Goal: Information Seeking & Learning: Learn about a topic

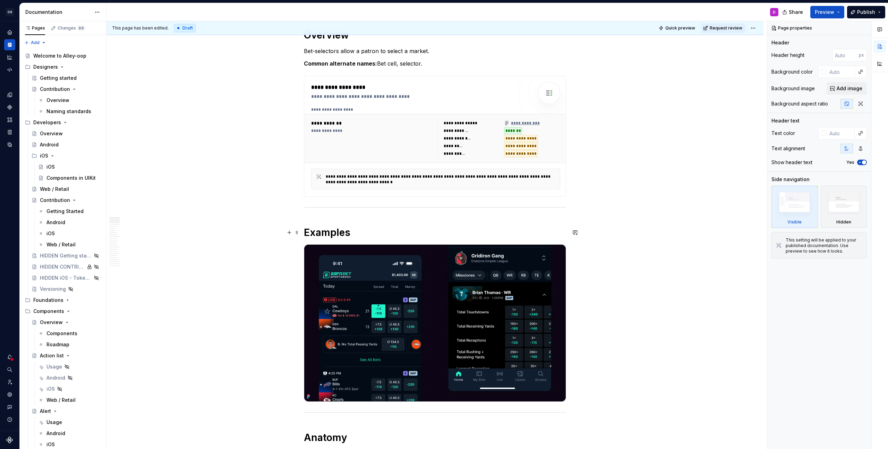
scroll to position [106, 0]
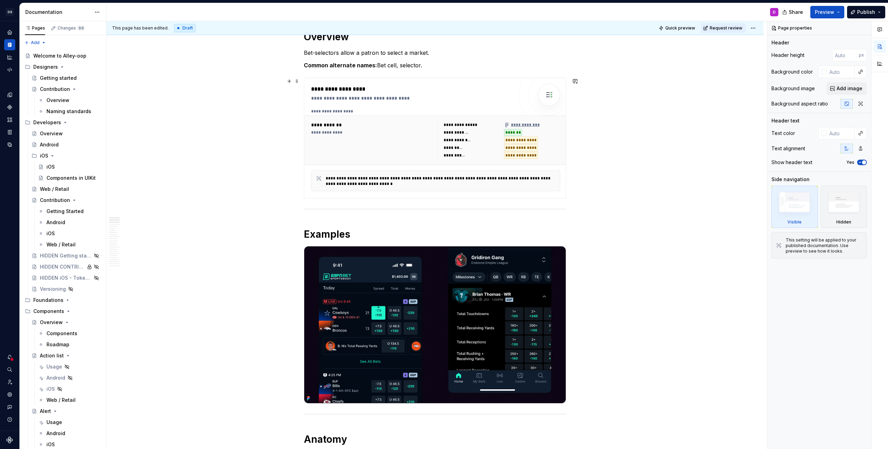
click at [533, 124] on div "**********" at bounding box center [521, 125] width 35 height 6
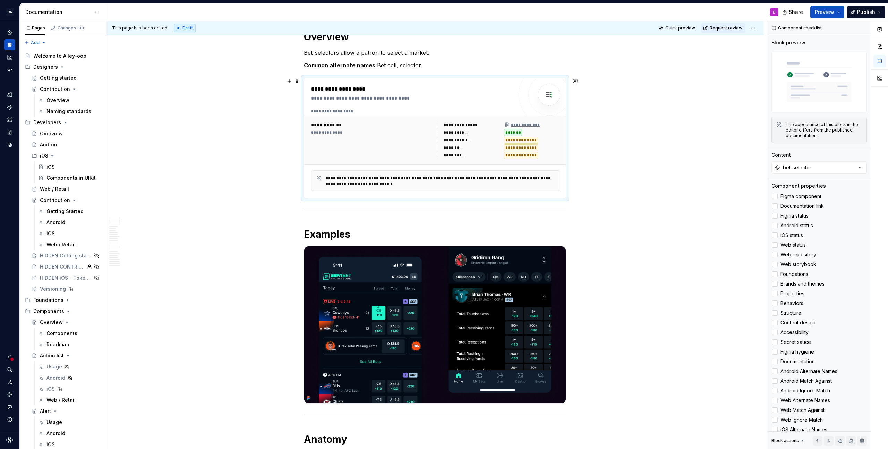
click at [518, 123] on div "**********" at bounding box center [521, 125] width 35 height 6
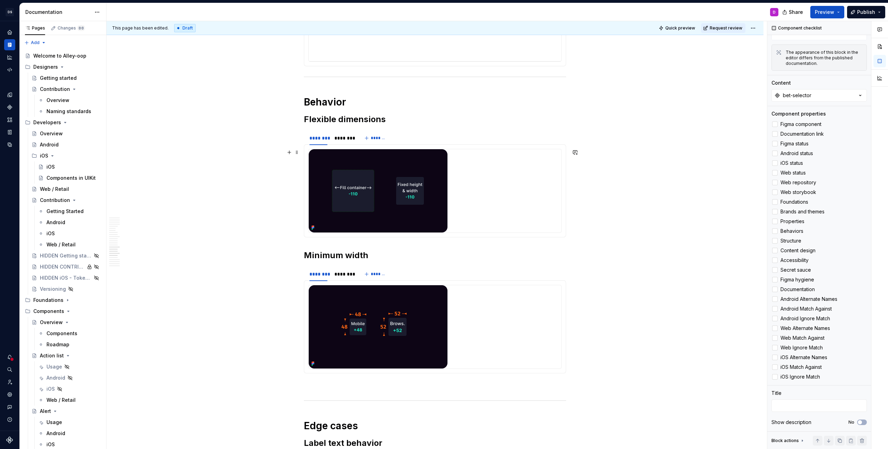
scroll to position [1933, 0]
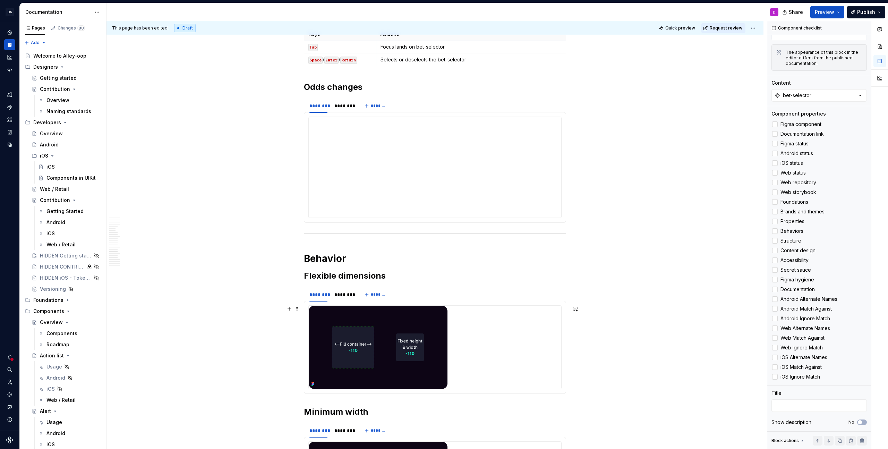
click at [313, 383] on icon at bounding box center [311, 383] width 1 height 1
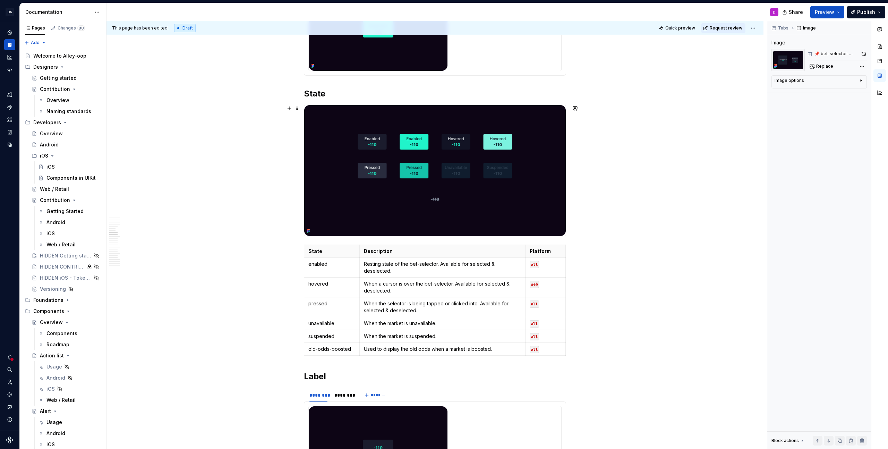
scroll to position [976, 0]
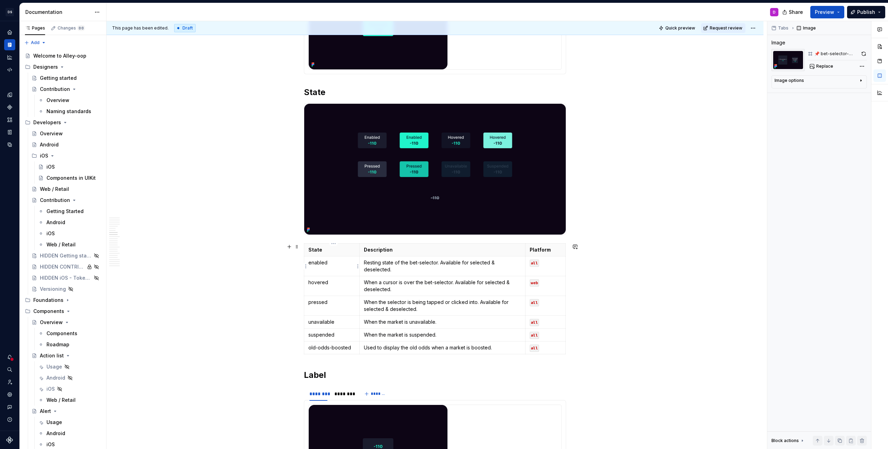
click at [316, 266] on td "enabled" at bounding box center [331, 266] width 55 height 20
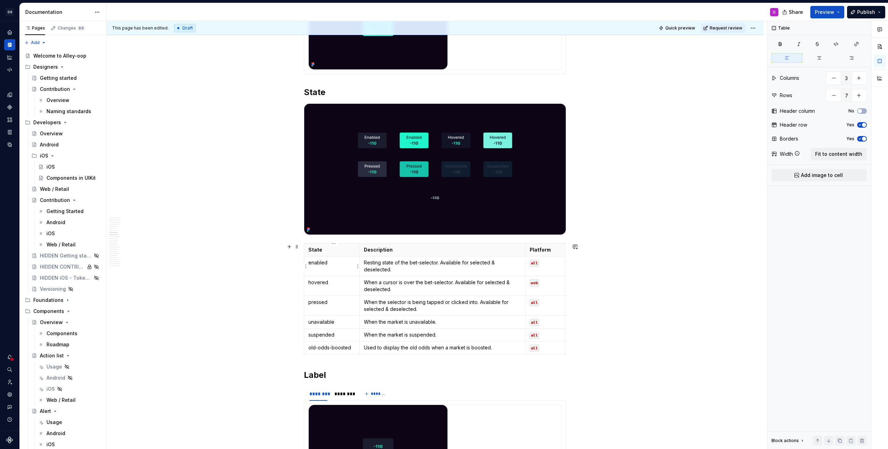
click at [316, 266] on td "enabled" at bounding box center [331, 266] width 55 height 20
click at [318, 350] on p "old-odds-boosted" at bounding box center [331, 347] width 47 height 7
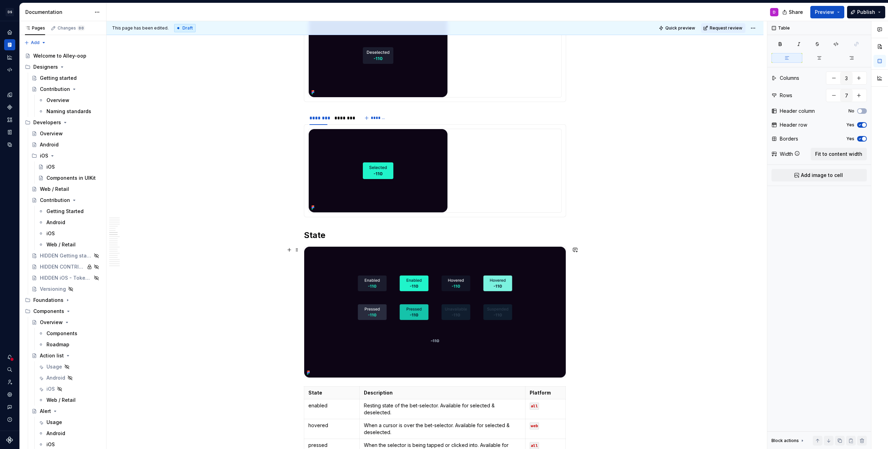
scroll to position [922, 0]
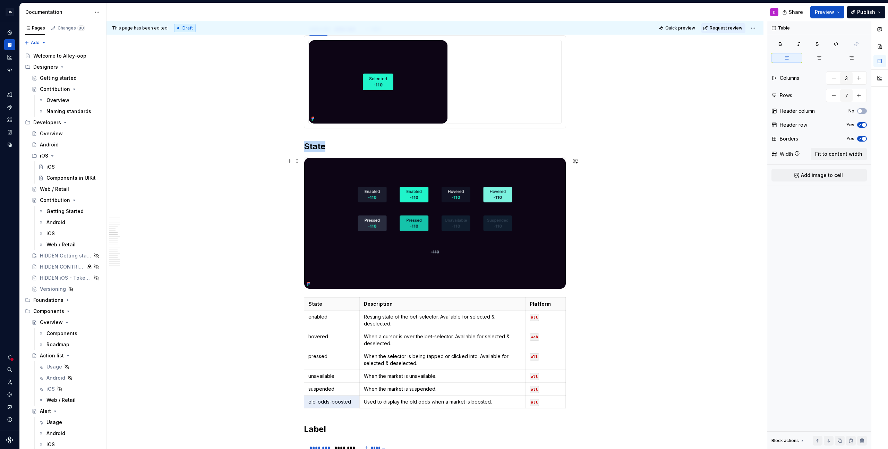
click at [308, 283] on icon at bounding box center [308, 284] width 6 height 6
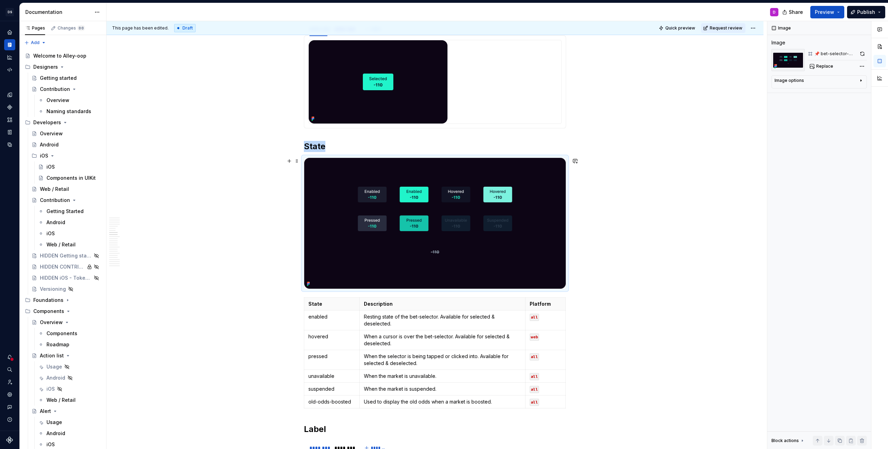
click at [373, 194] on img at bounding box center [434, 223] width 261 height 131
click at [379, 194] on img at bounding box center [434, 223] width 261 height 131
click at [408, 222] on img at bounding box center [434, 223] width 261 height 131
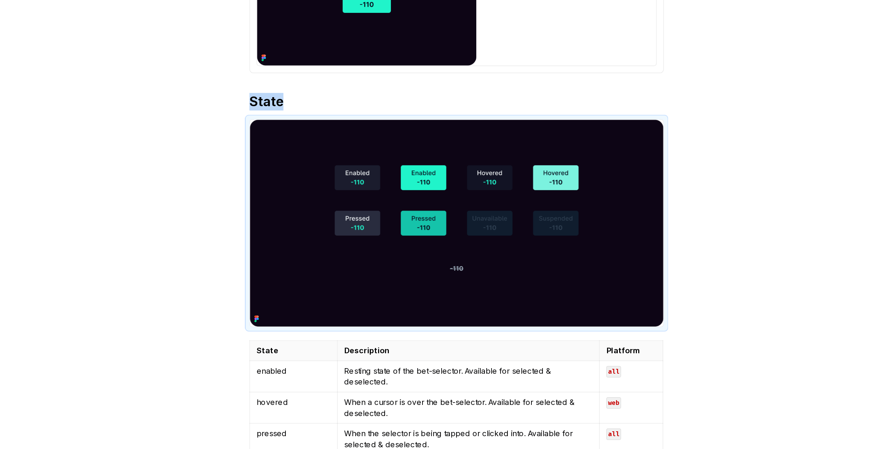
type textarea "*"
